Goal: Check status

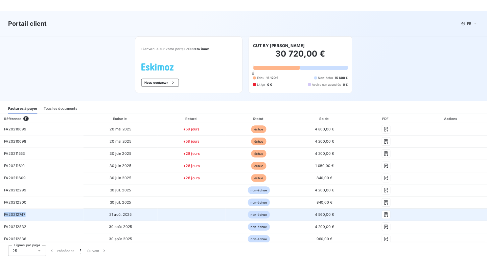
scroll to position [66, 0]
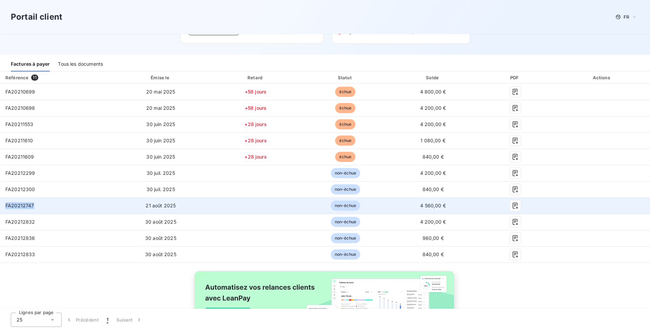
click at [76, 205] on td "FA20212747" at bounding box center [55, 205] width 111 height 16
click at [28, 202] on td "FA20212747" at bounding box center [55, 205] width 111 height 16
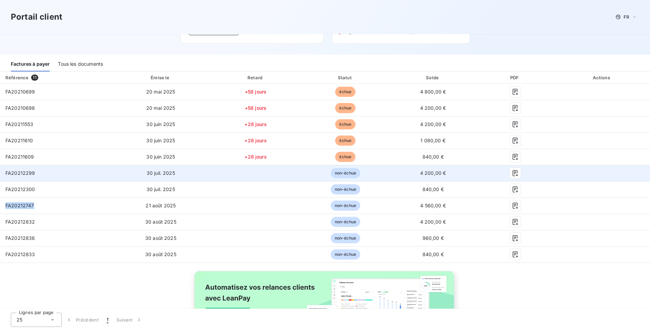
copy span "FA20212747"
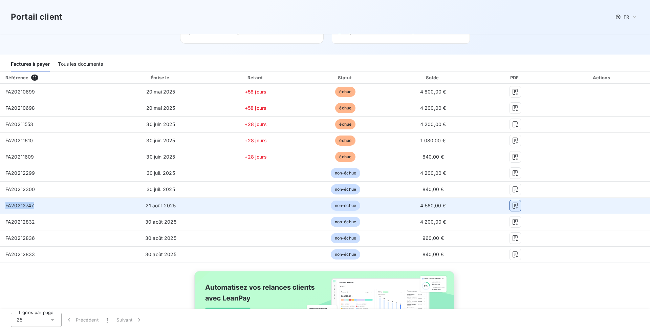
click at [518, 207] on icon "button" at bounding box center [515, 205] width 7 height 7
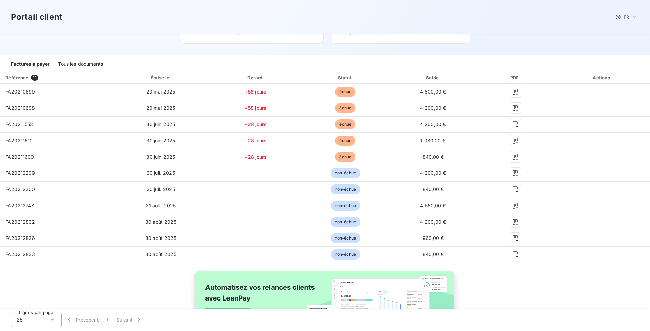
click at [498, 277] on div "Référence 11 Émise le Retard Statut Solde PDF Actions FA20210699 [DATE] +58 jou…" at bounding box center [325, 212] width 650 height 283
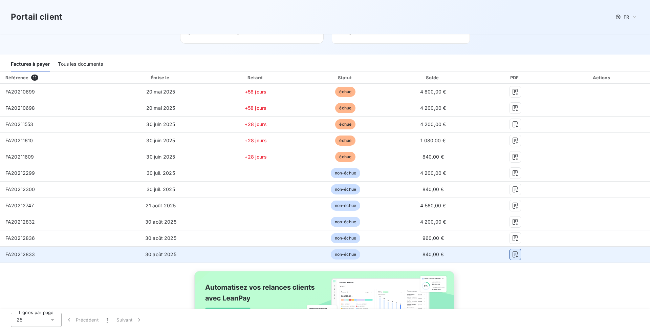
click at [521, 258] on button "button" at bounding box center [515, 254] width 11 height 11
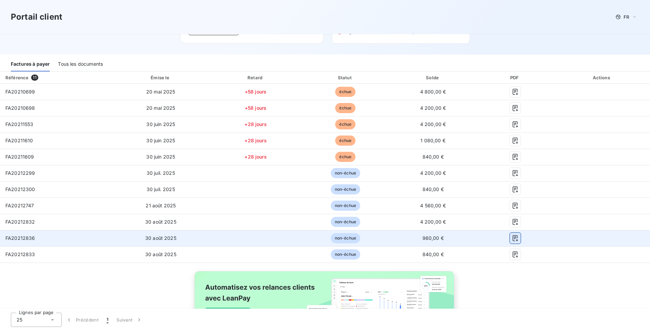
click at [517, 238] on icon "button" at bounding box center [514, 238] width 5 height 6
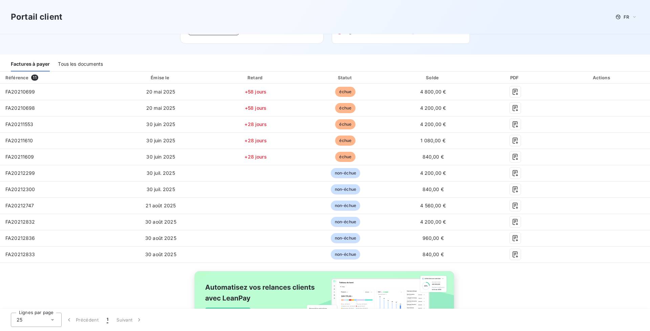
click at [24, 252] on span "FA20212833" at bounding box center [20, 254] width 30 height 6
copy span "FA20212833"
